Goal: Check status: Check status

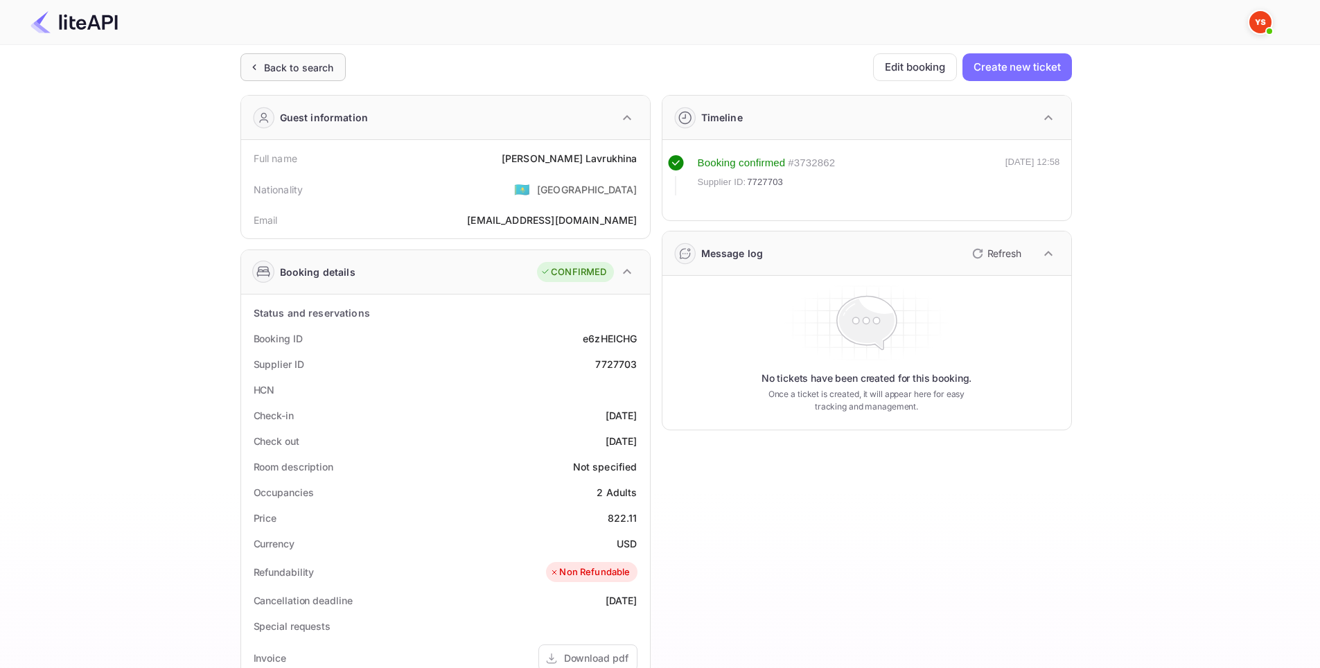
click at [291, 73] on div "Back to search" at bounding box center [299, 67] width 70 height 15
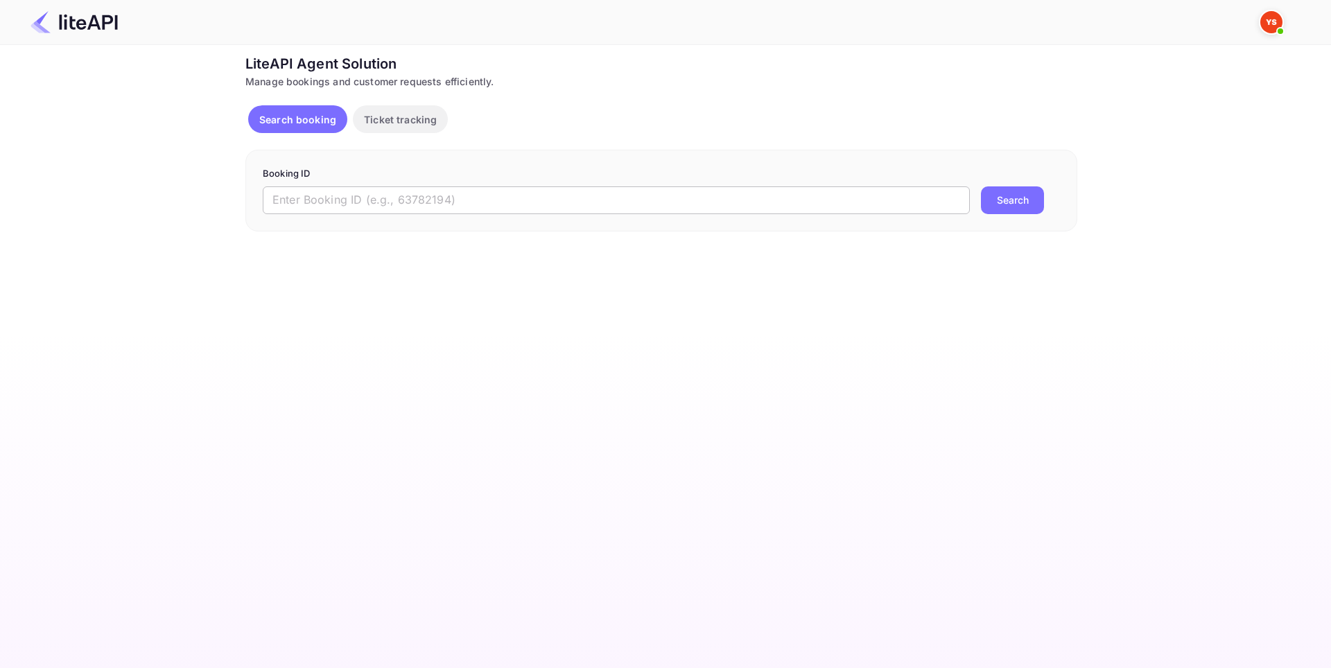
click at [402, 200] on input "text" at bounding box center [616, 200] width 707 height 28
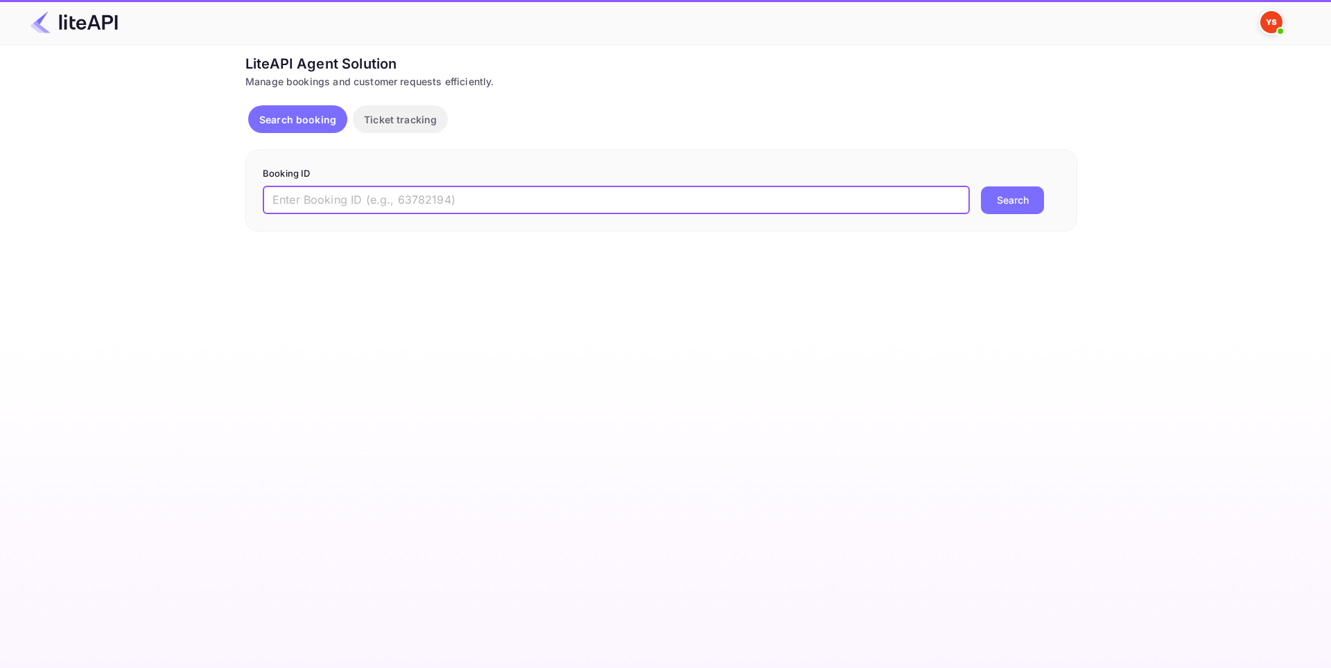
paste input "8766983"
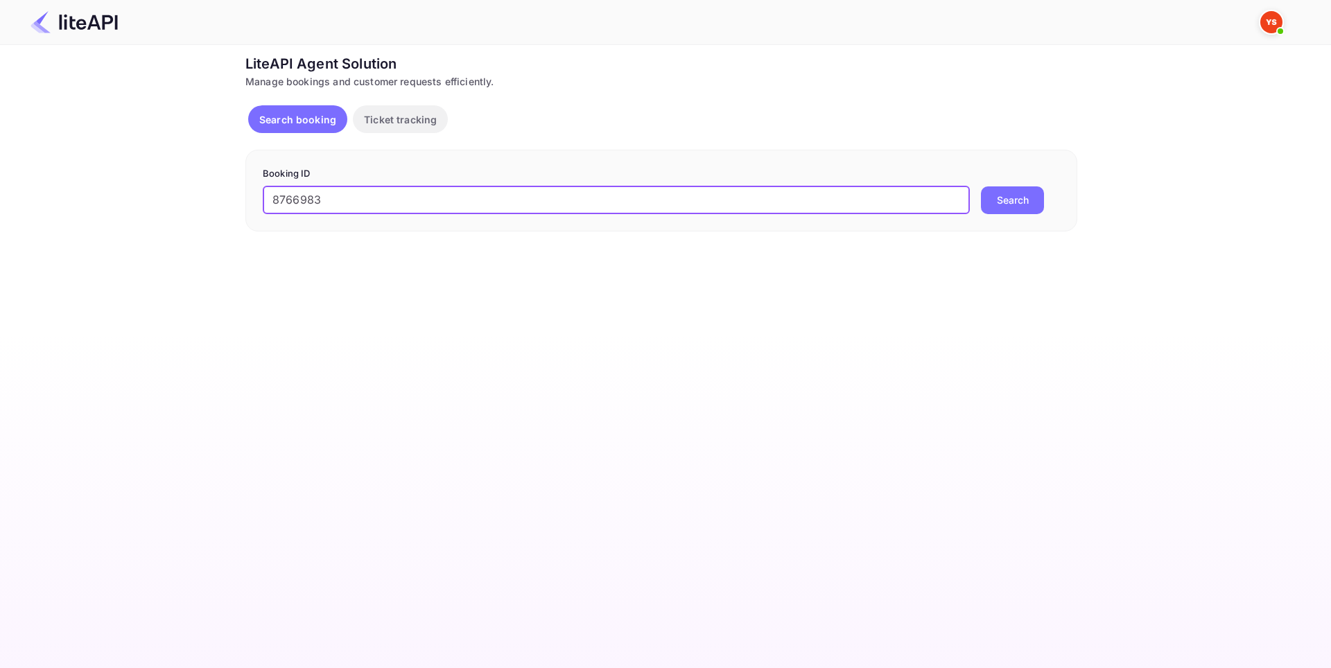
type input "8766983"
click at [1022, 200] on button "Search" at bounding box center [1012, 200] width 63 height 28
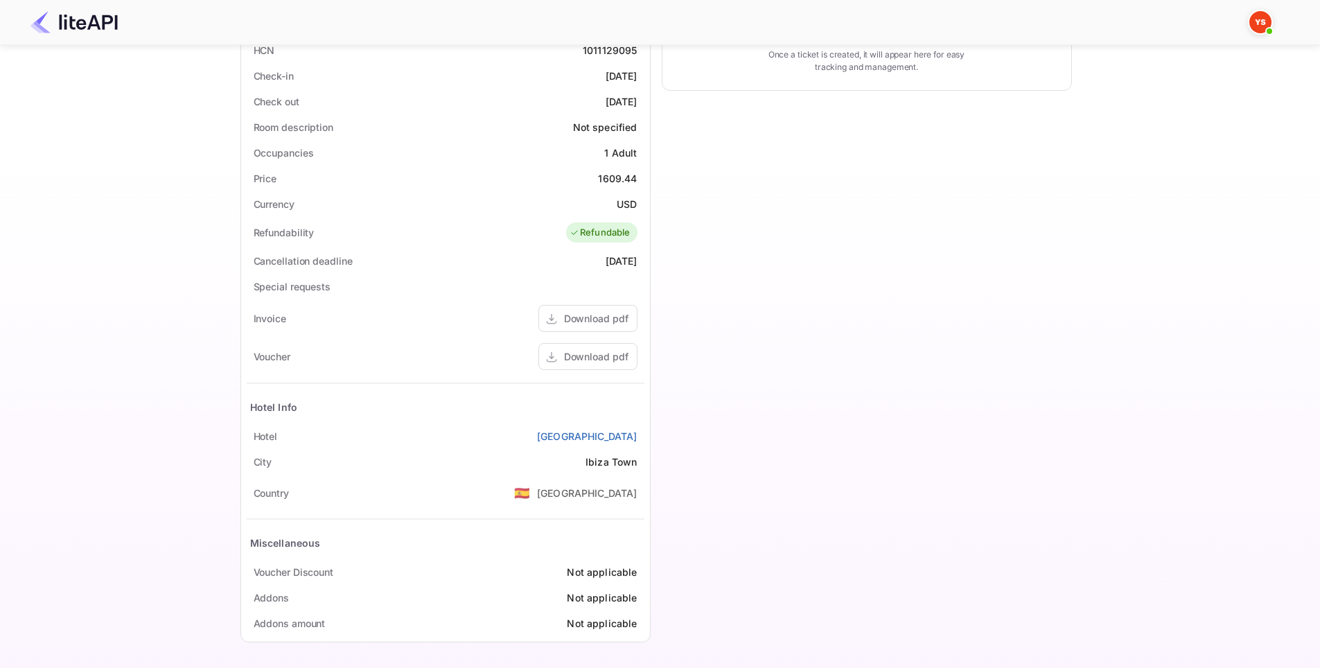
scroll to position [340, 0]
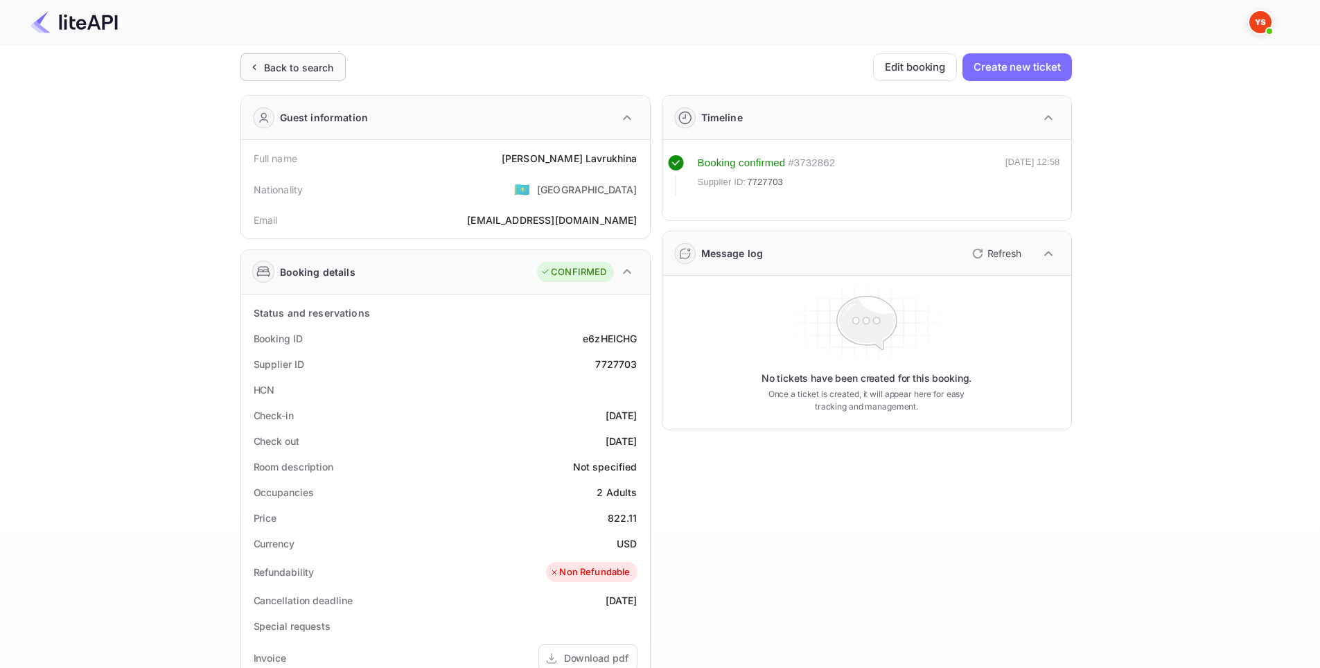
click at [250, 56] on div "Back to search" at bounding box center [293, 67] width 105 height 28
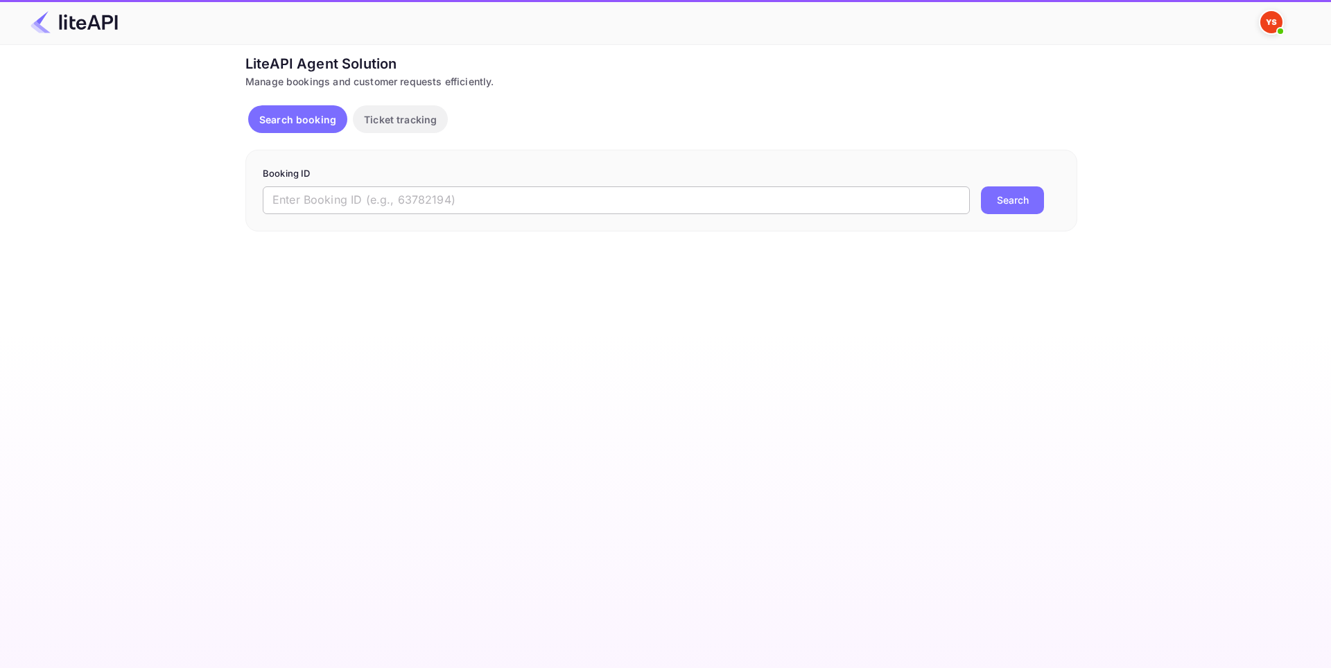
click at [435, 206] on input "text" at bounding box center [616, 200] width 707 height 28
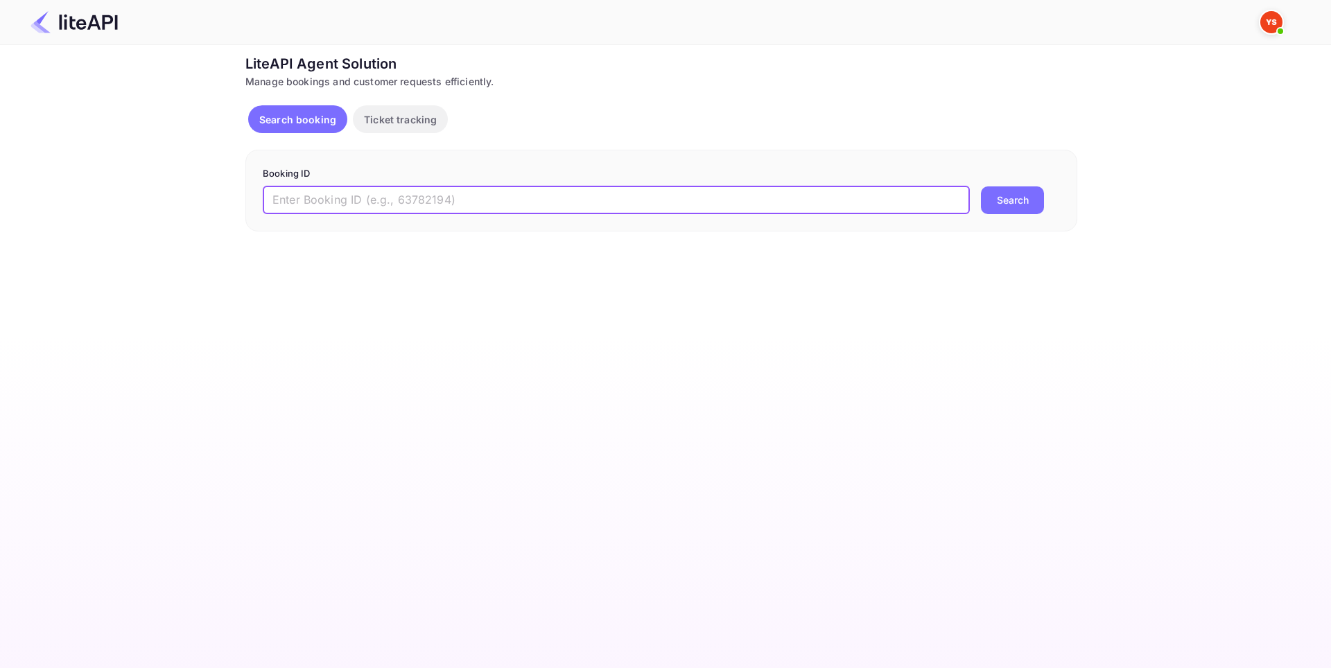
paste input "8604967"
type input "8604967"
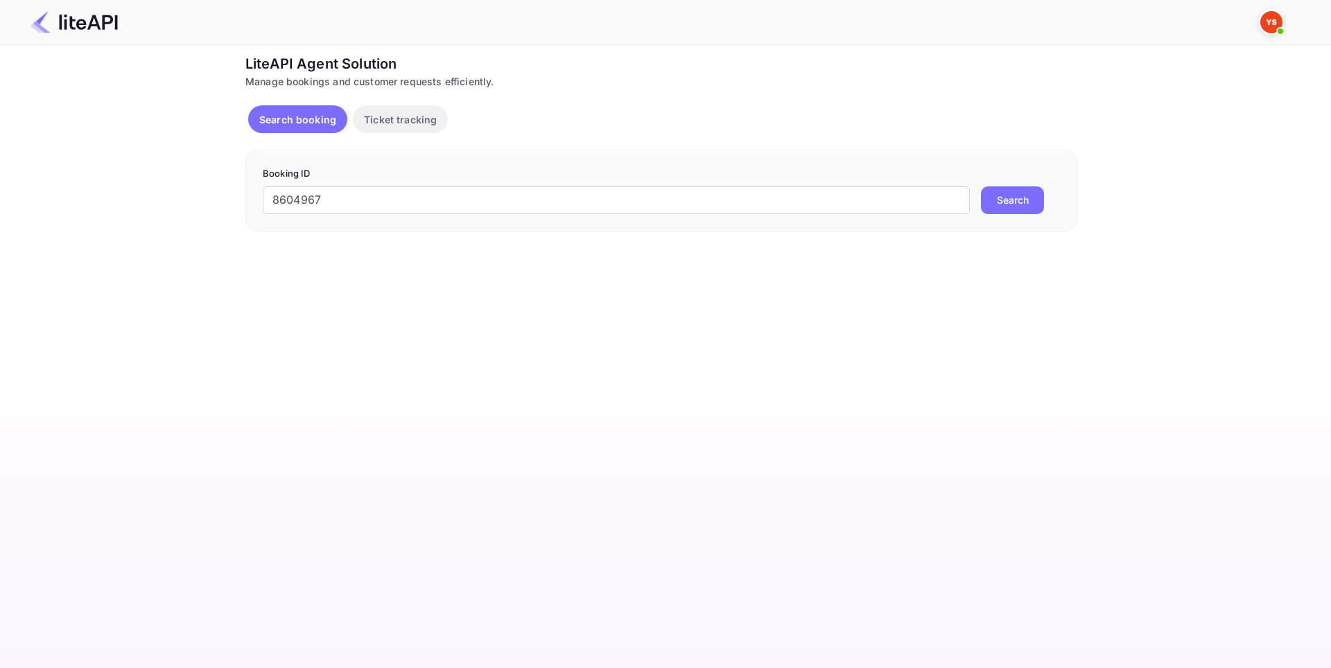
click at [1013, 189] on button "Search" at bounding box center [1012, 200] width 63 height 28
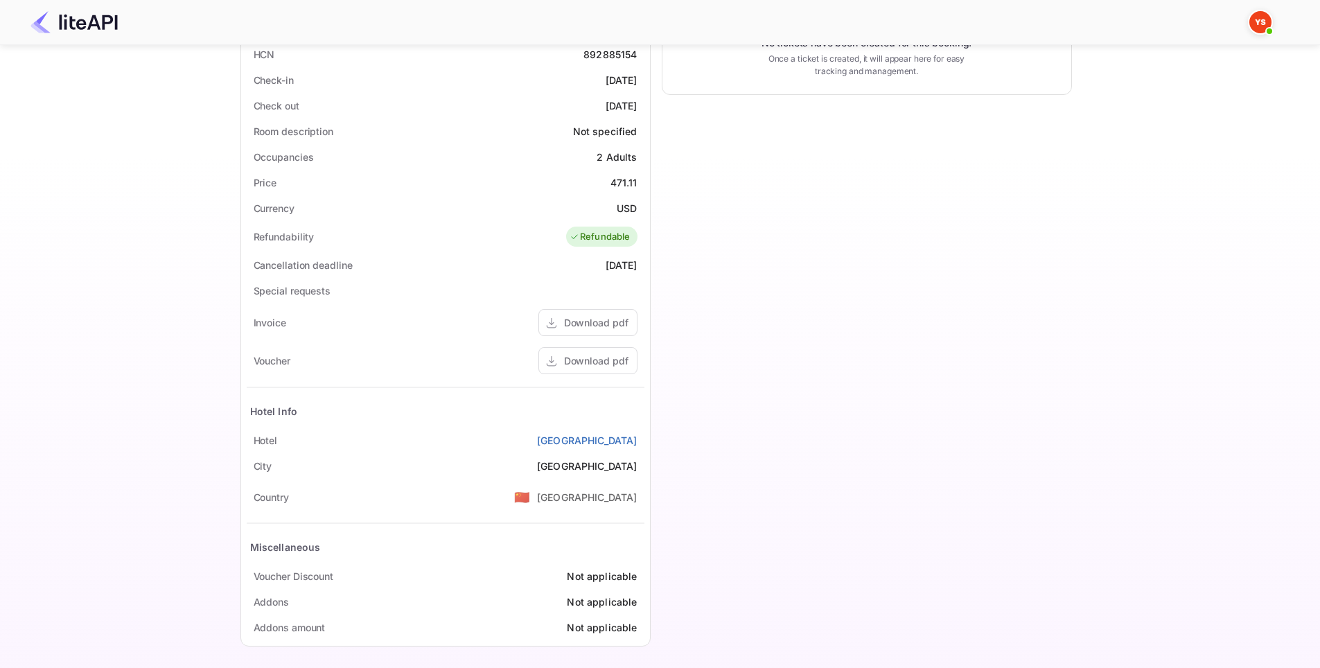
scroll to position [340, 0]
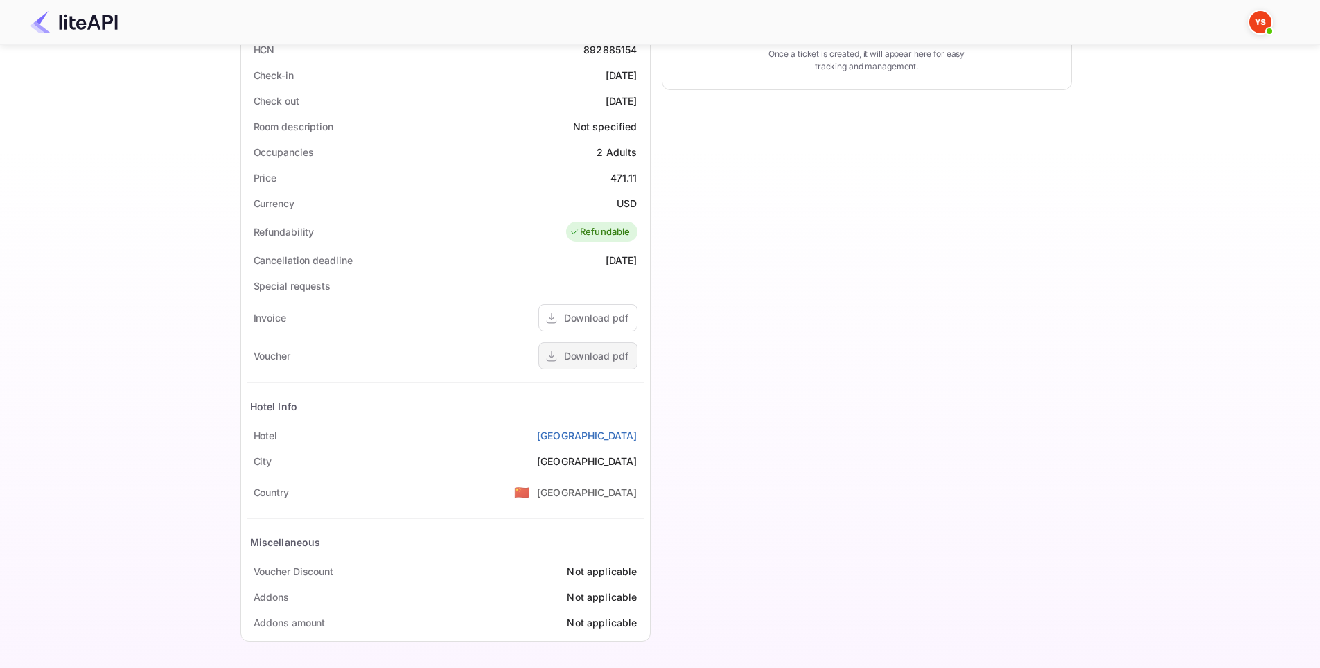
click at [575, 369] on div "Download pdf" at bounding box center [588, 355] width 99 height 27
